Goal: Task Accomplishment & Management: Use online tool/utility

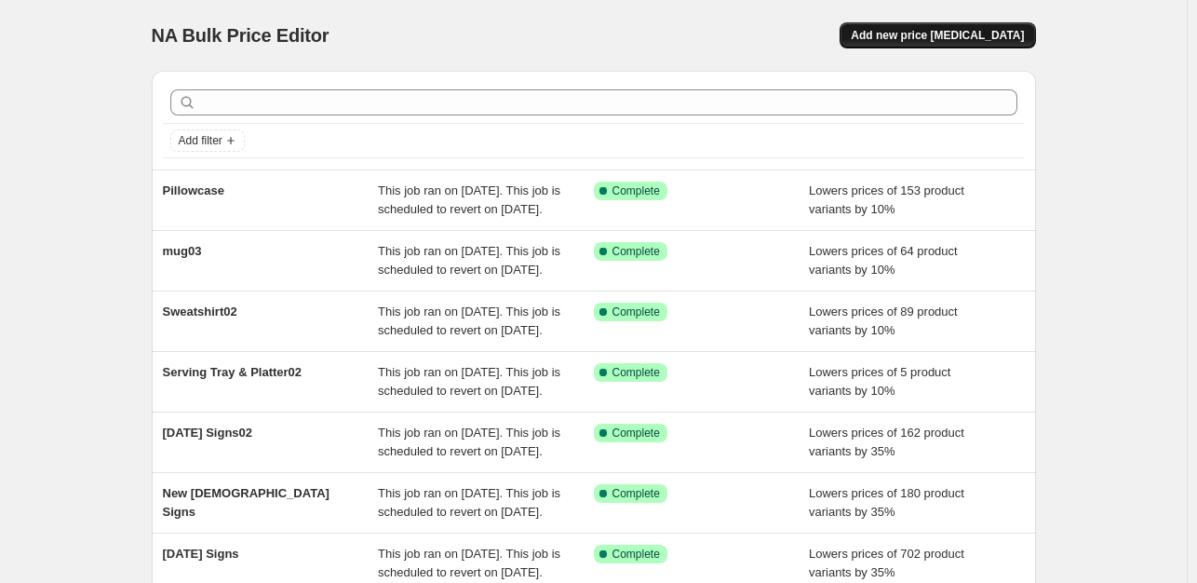
click at [994, 42] on span "Add new price change job" at bounding box center [937, 35] width 173 height 15
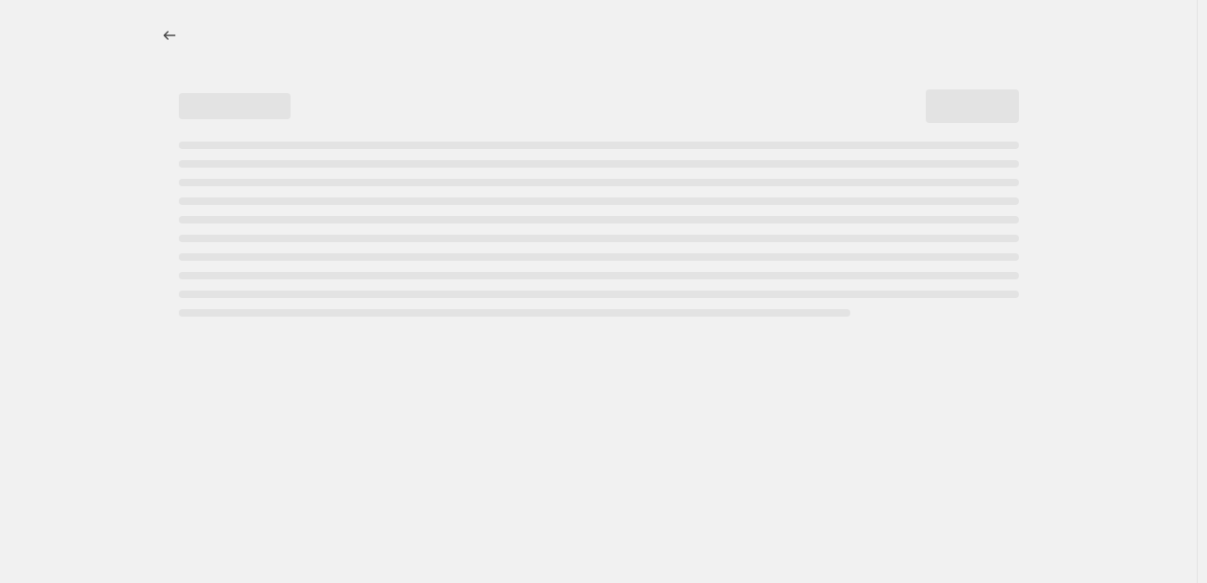
select select "percentage"
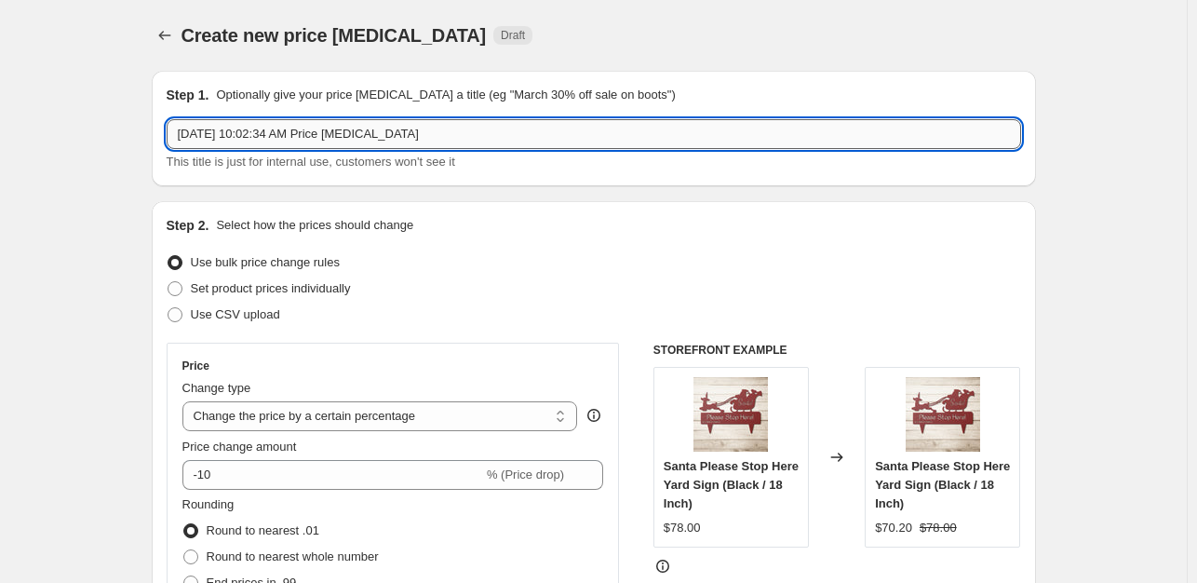
drag, startPoint x: 436, startPoint y: 136, endPoint x: 179, endPoint y: 135, distance: 257.0
click at [179, 135] on input "Oct 9, 2025, 10:02:34 AM Price change job" at bounding box center [594, 134] width 855 height 30
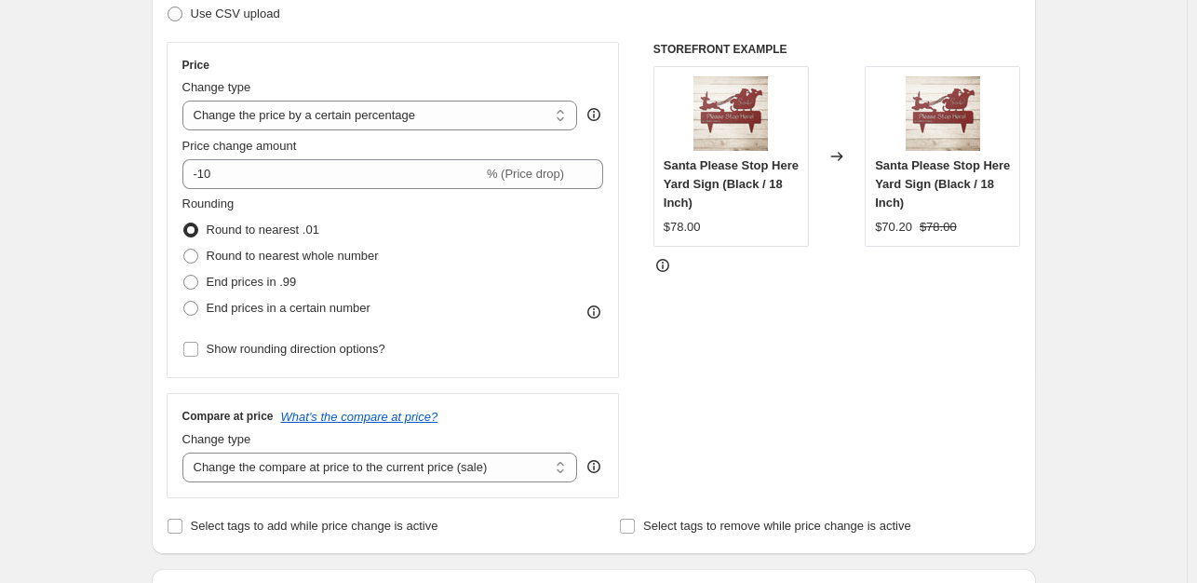
scroll to position [298, 0]
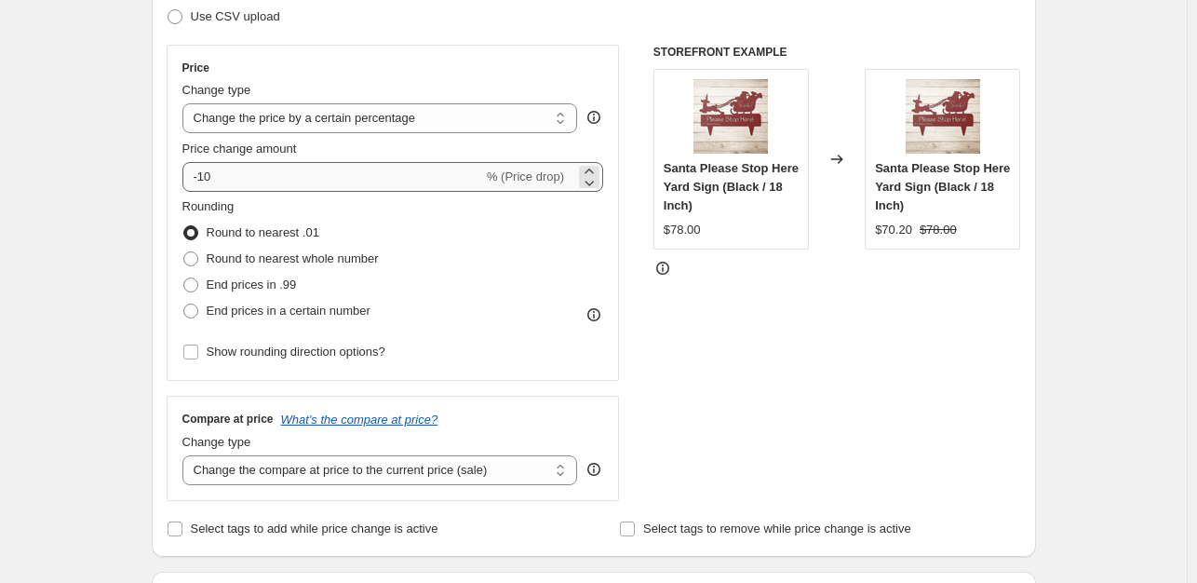
type input "Christmas Signs01"
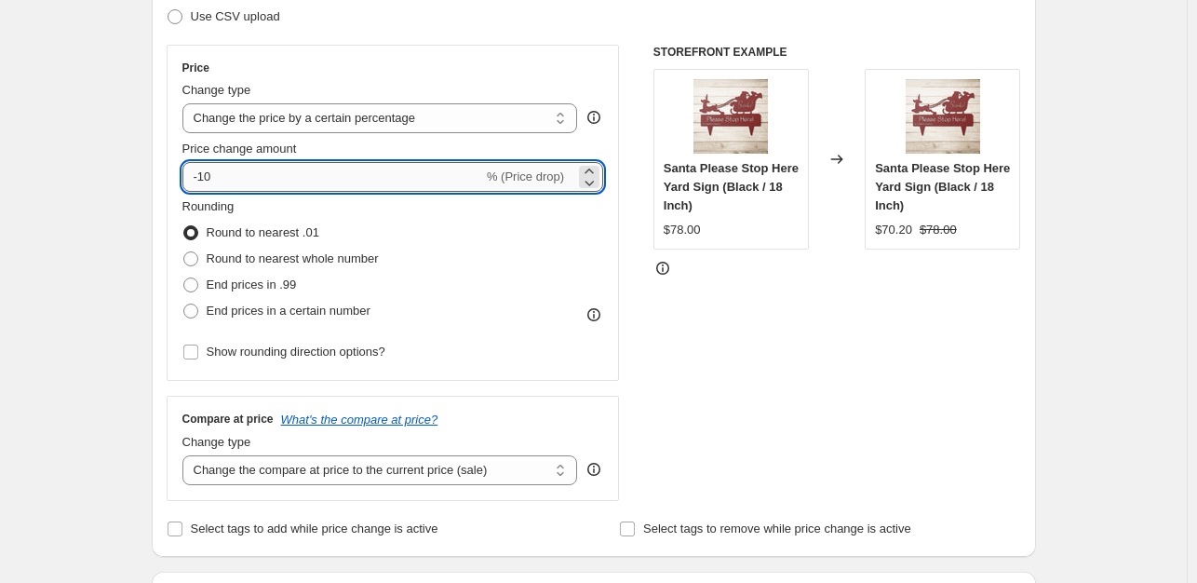
drag, startPoint x: 285, startPoint y: 182, endPoint x: 203, endPoint y: 179, distance: 82.0
click at [203, 179] on input "-10" at bounding box center [332, 177] width 301 height 30
type input "-35"
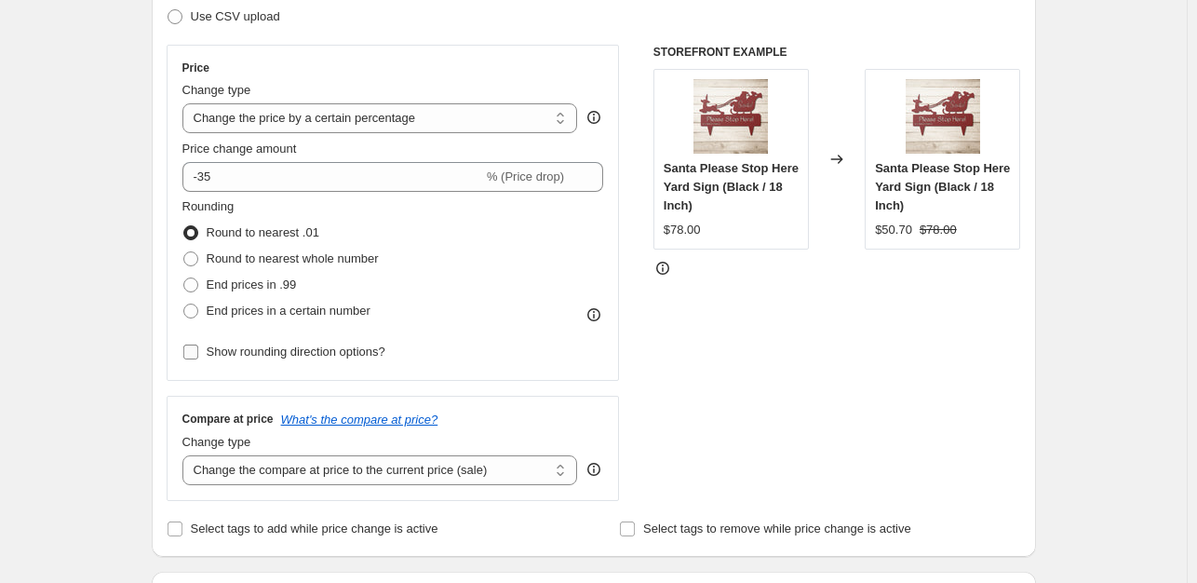
click at [198, 347] on input "Show rounding direction options?" at bounding box center [190, 351] width 15 height 15
checkbox input "true"
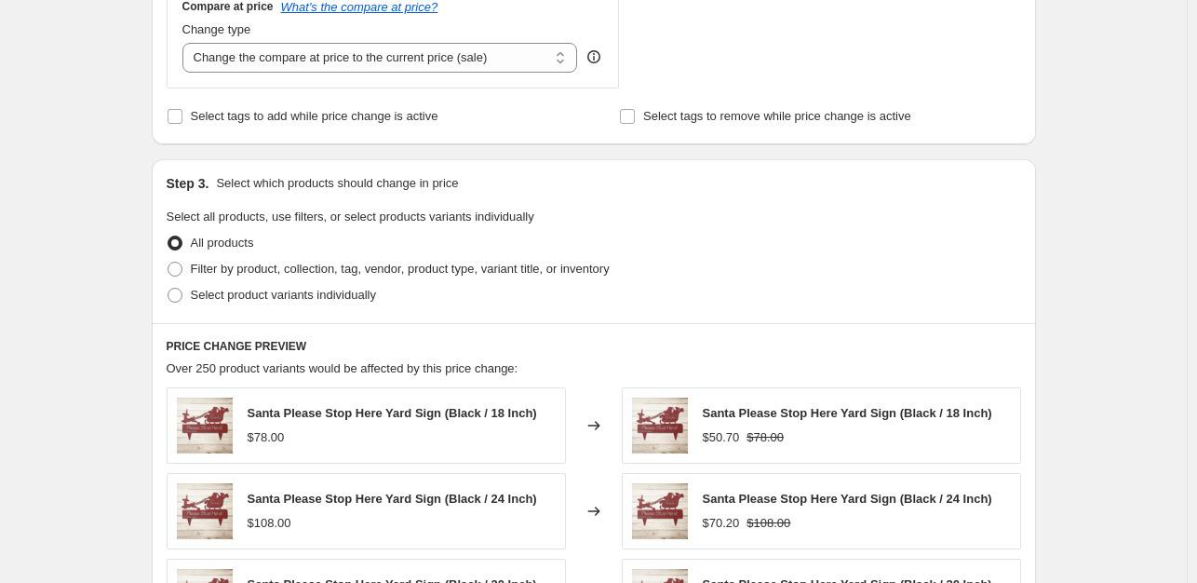
scroll to position [839, 0]
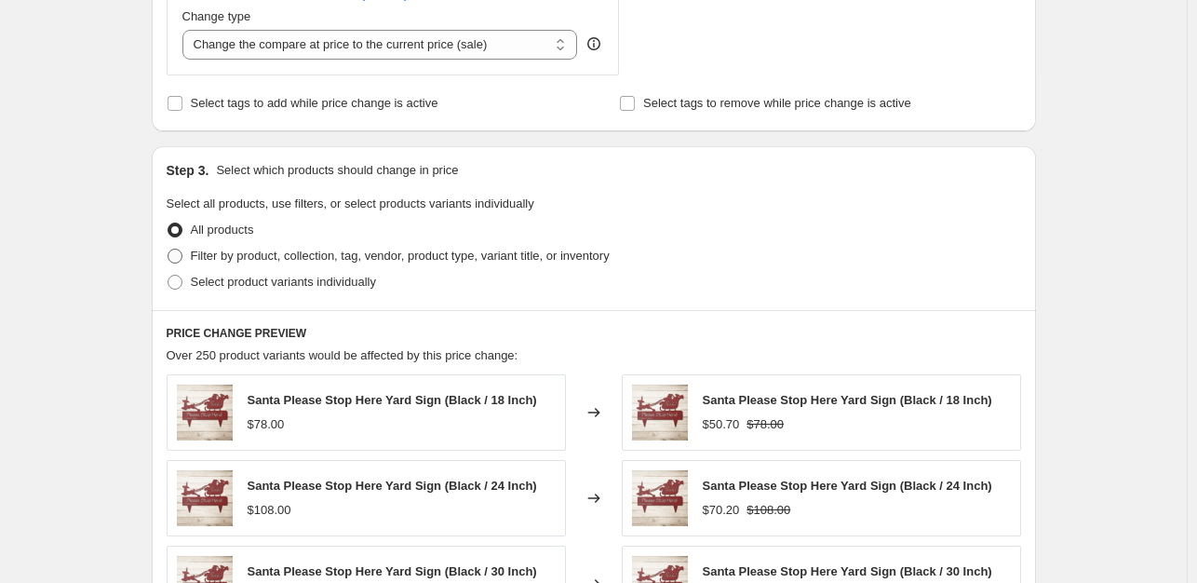
click at [179, 256] on span at bounding box center [175, 256] width 15 height 15
click at [169, 250] on input "Filter by product, collection, tag, vendor, product type, variant title, or inv…" at bounding box center [168, 249] width 1 height 1
radio input "true"
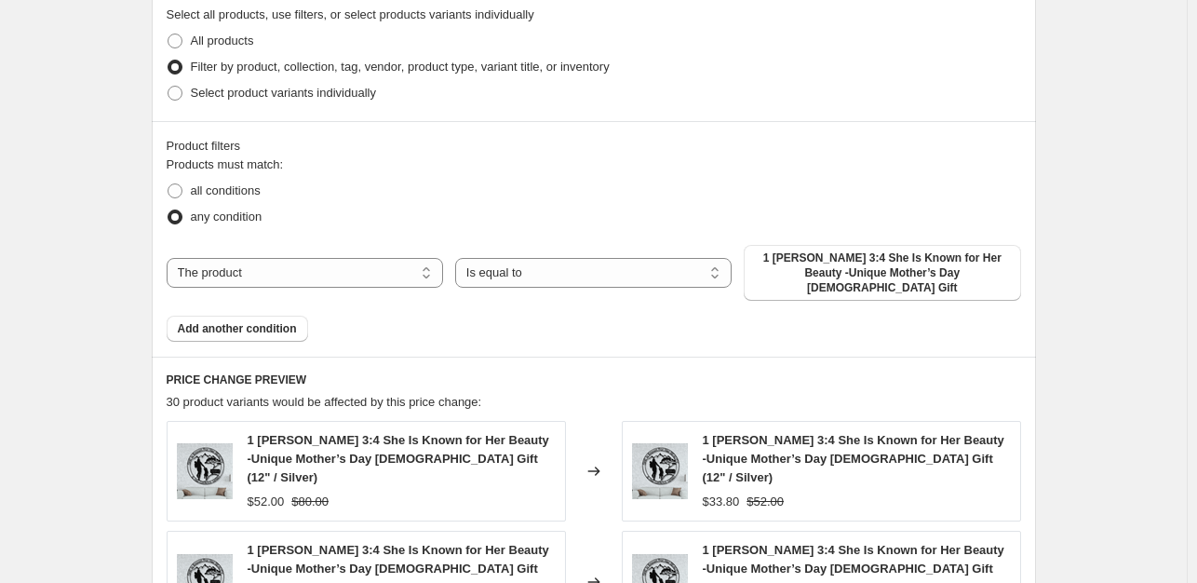
scroll to position [1043, 0]
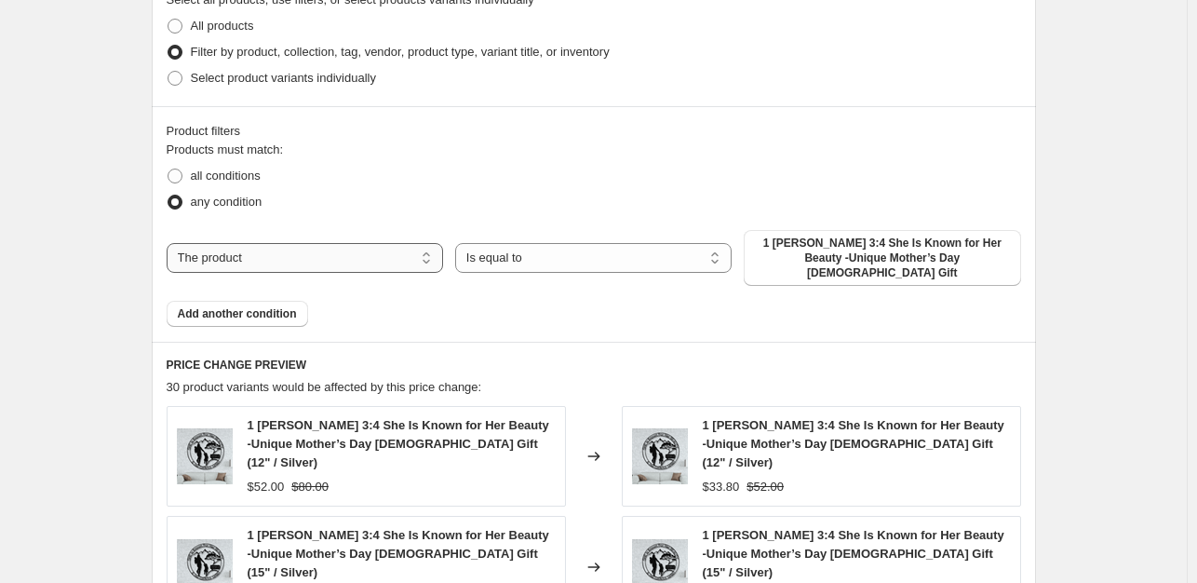
click at [360, 262] on select "The product The product's collection The product's tag The product's vendor The…" at bounding box center [305, 258] width 277 height 30
select select "collection"
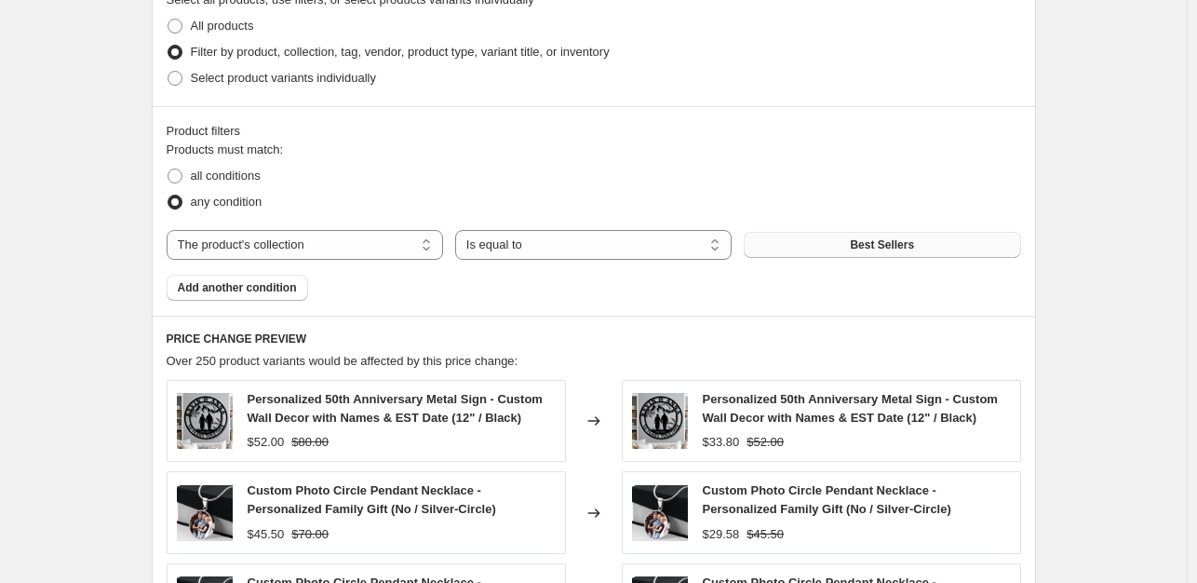
click at [927, 249] on button "Best Sellers" at bounding box center [882, 245] width 277 height 26
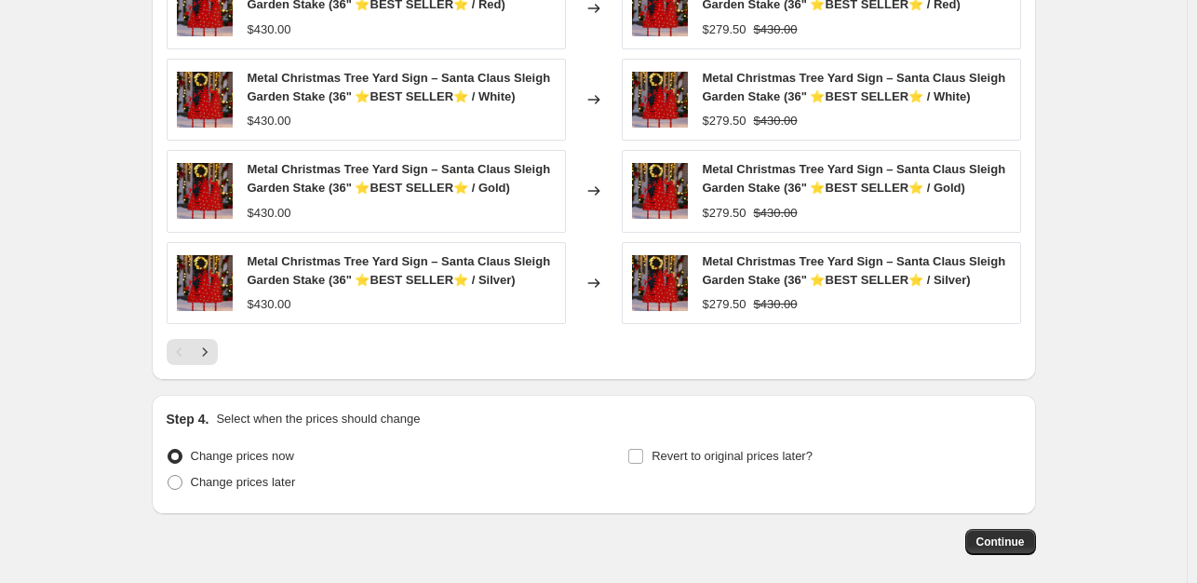
scroll to position [1631, 0]
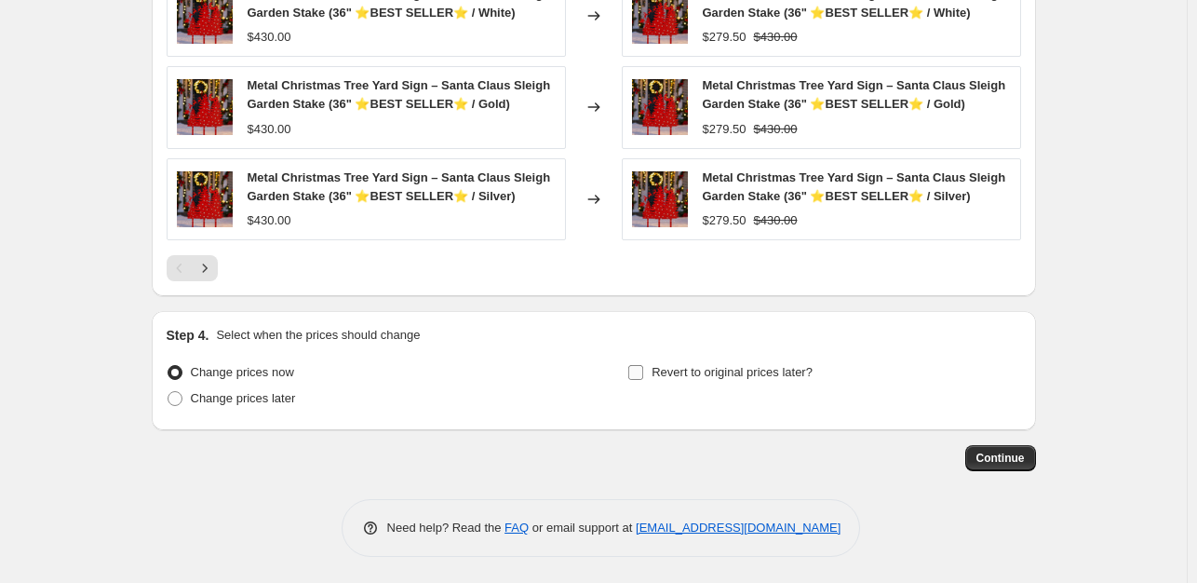
click at [637, 372] on input "Revert to original prices later?" at bounding box center [635, 372] width 15 height 15
checkbox input "true"
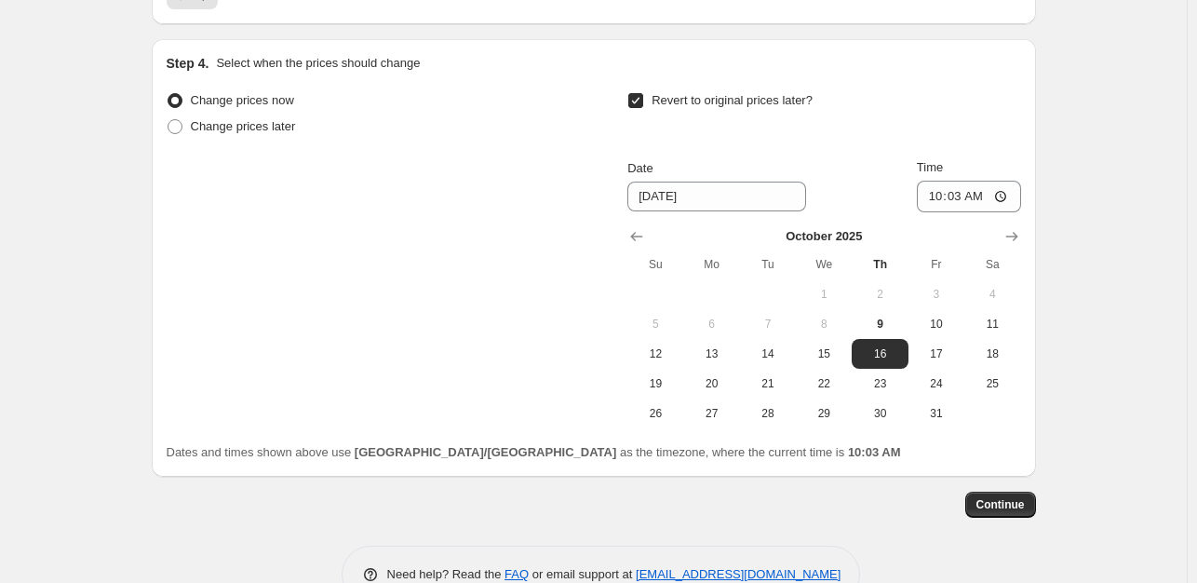
scroll to position [1909, 0]
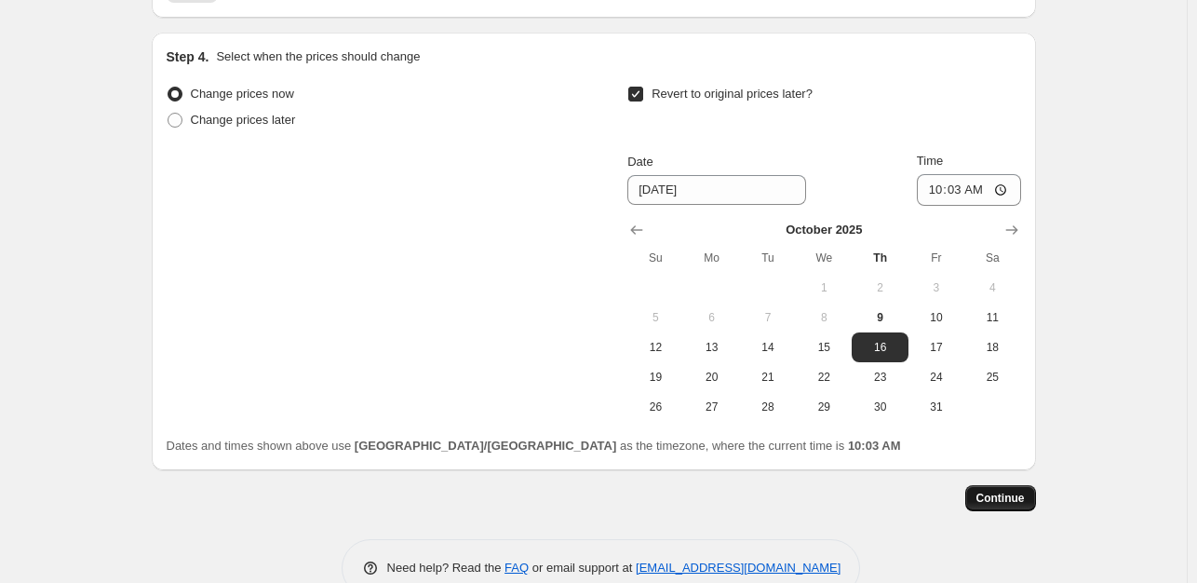
click at [1009, 494] on span "Continue" at bounding box center [1001, 498] width 48 height 15
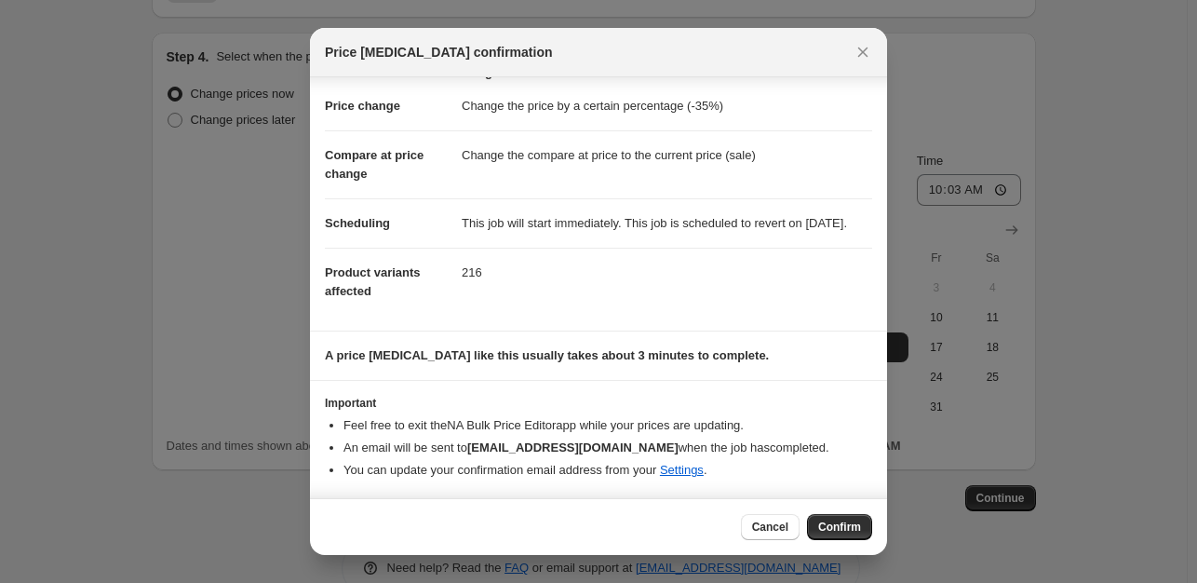
scroll to position [47, 0]
click at [838, 533] on span "Confirm" at bounding box center [839, 527] width 43 height 15
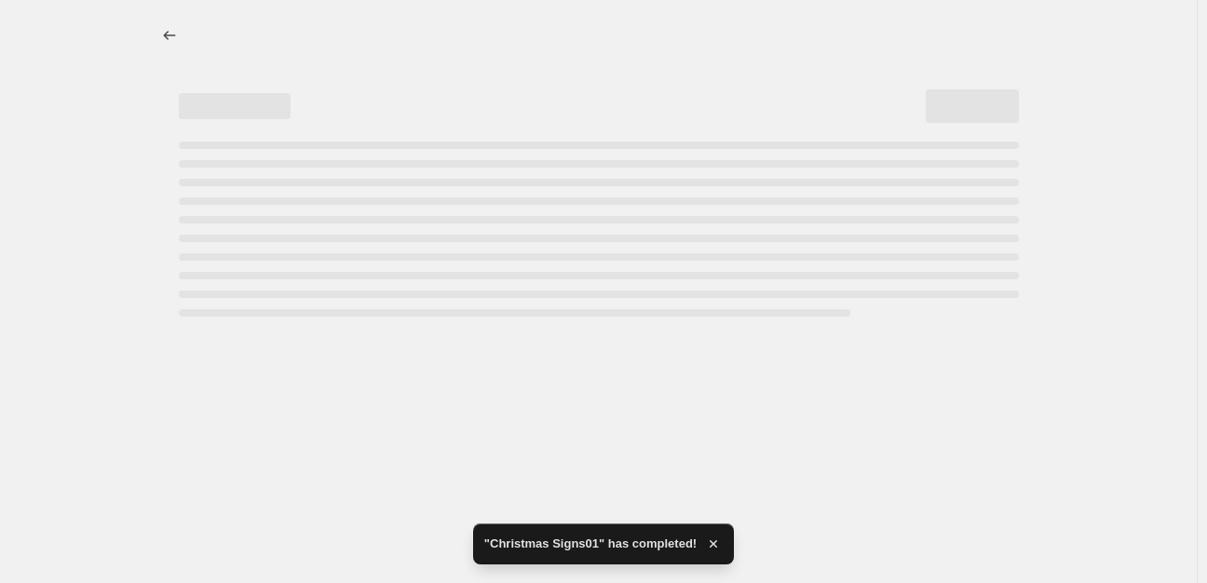
select select "percentage"
select select "collection"
